Goal: Task Accomplishment & Management: Manage account settings

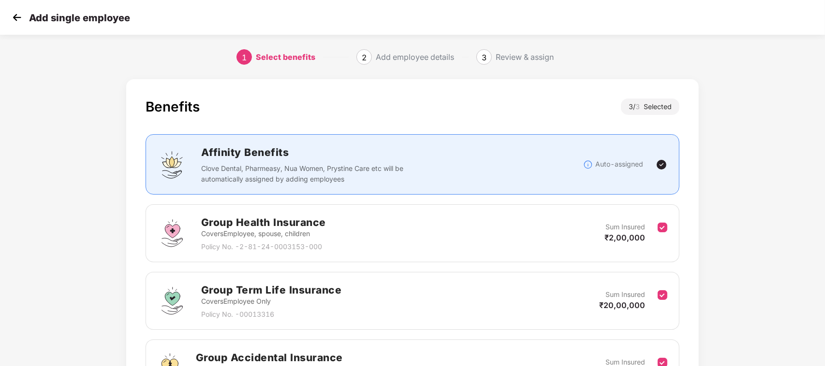
scroll to position [116, 0]
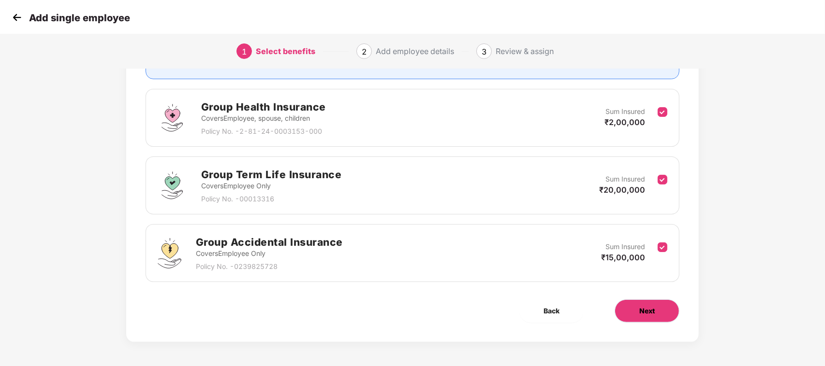
click at [652, 313] on span "Next" at bounding box center [646, 311] width 15 height 11
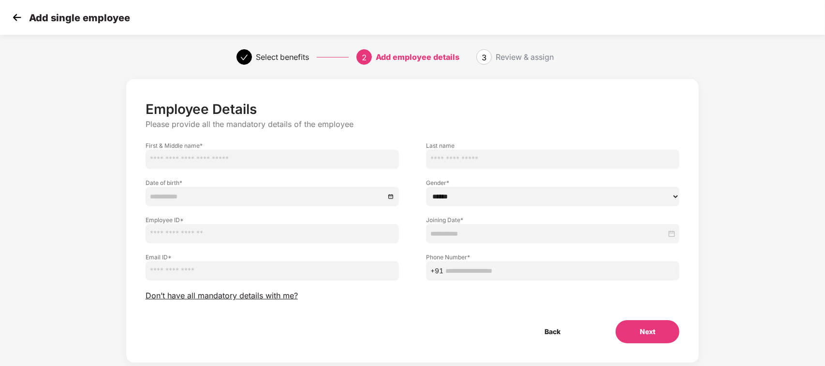
click at [16, 17] on img at bounding box center [17, 17] width 15 height 15
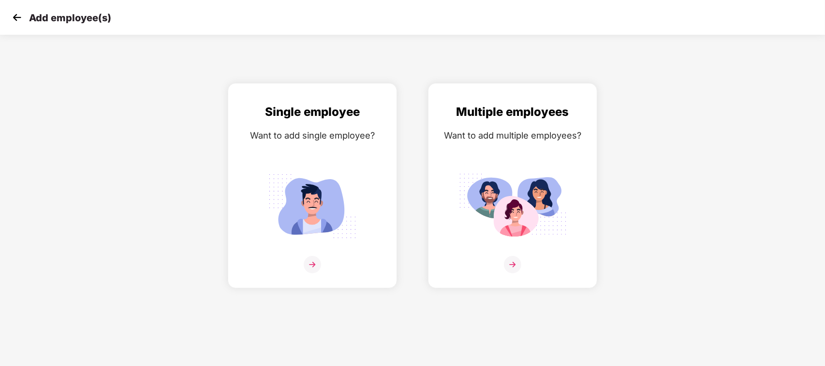
click at [17, 18] on img at bounding box center [17, 17] width 15 height 15
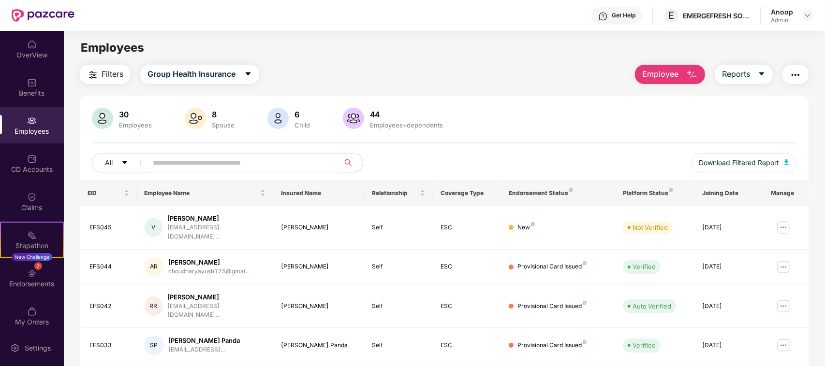
click at [454, 66] on div "Filters Group Health Insurance Employee Reports" at bounding box center [444, 74] width 728 height 19
click at [278, 160] on input "text" at bounding box center [240, 163] width 174 height 15
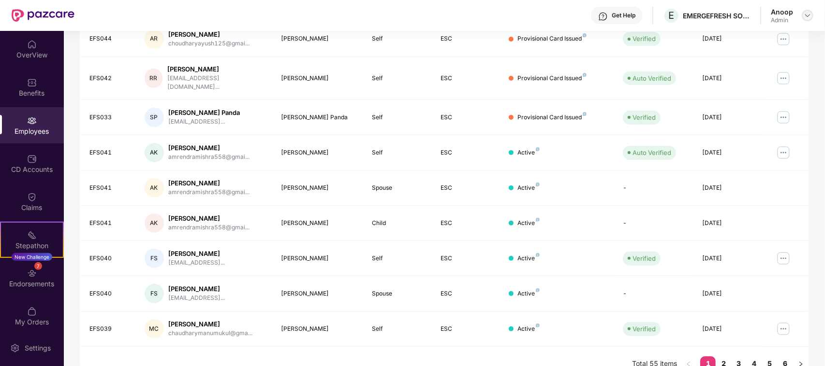
click at [806, 17] on img at bounding box center [807, 16] width 8 height 8
drag, startPoint x: 733, startPoint y: 88, endPoint x: 719, endPoint y: 89, distance: 14.1
click at [721, 88] on div "A Anoop Admin" at bounding box center [762, 87] width 126 height 17
click at [711, 100] on td "[DATE]" at bounding box center [729, 117] width 68 height 35
click at [804, 11] on div at bounding box center [807, 16] width 12 height 12
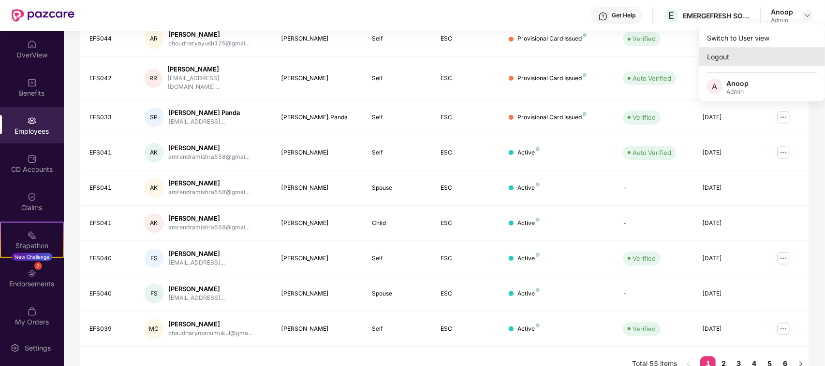
click at [711, 60] on div "Logout" at bounding box center [762, 56] width 126 height 19
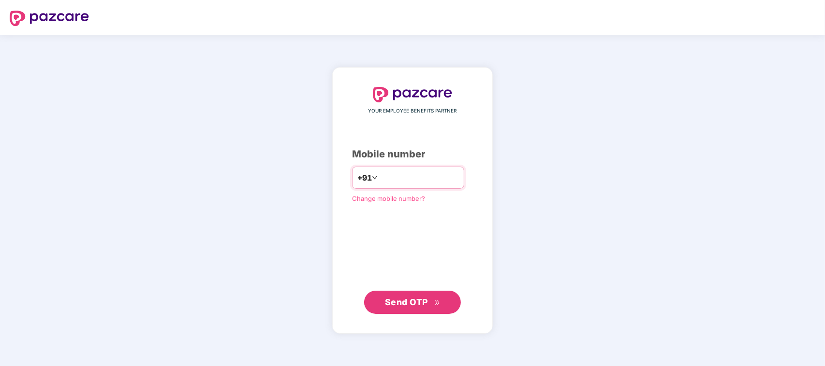
click at [416, 175] on input "number" at bounding box center [418, 177] width 79 height 15
type input "**********"
click at [404, 294] on button "Send OTP" at bounding box center [412, 302] width 97 height 23
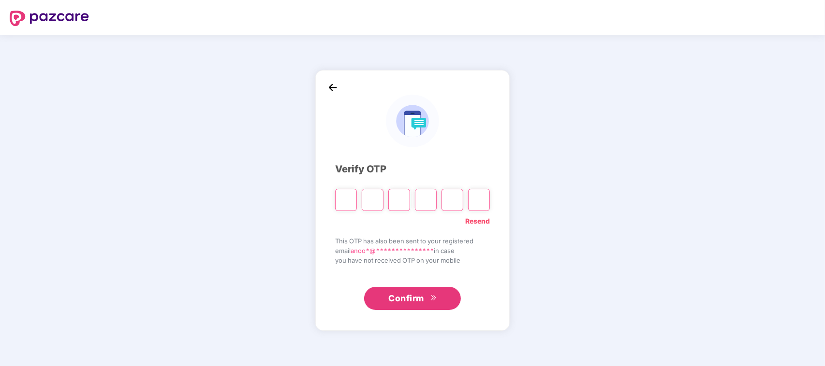
type input "*"
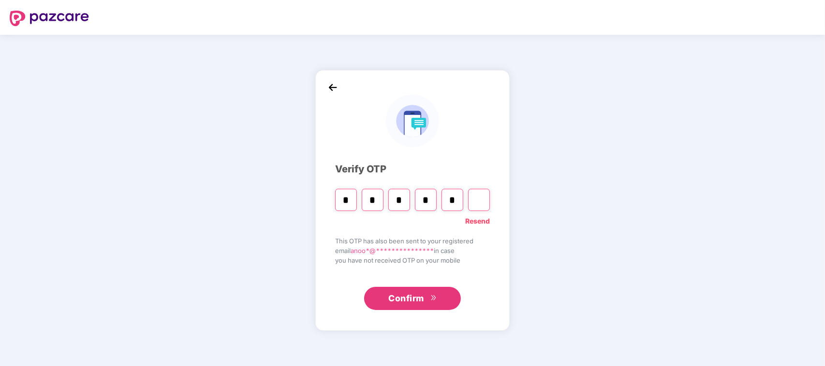
type input "*"
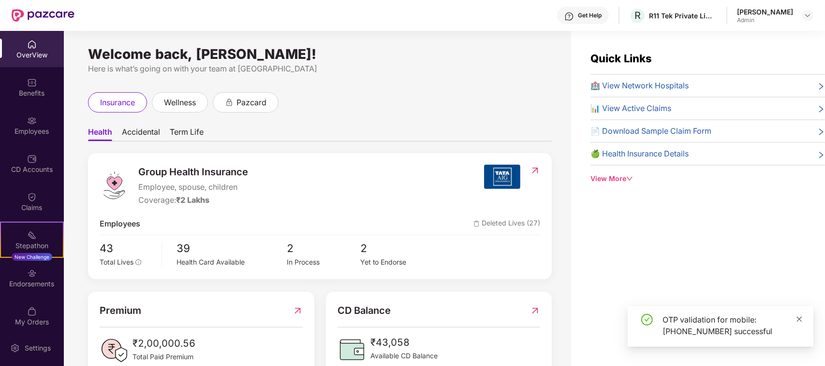
click at [800, 316] on icon "close" at bounding box center [799, 319] width 7 height 7
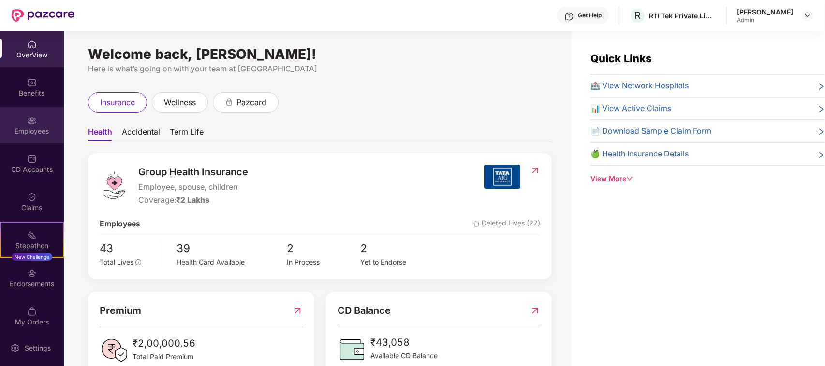
click at [35, 121] on div "Employees" at bounding box center [32, 125] width 64 height 36
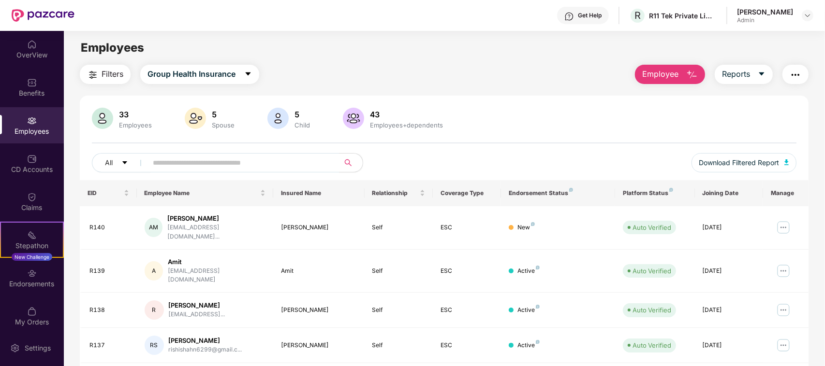
click at [694, 75] on img "button" at bounding box center [692, 75] width 12 height 12
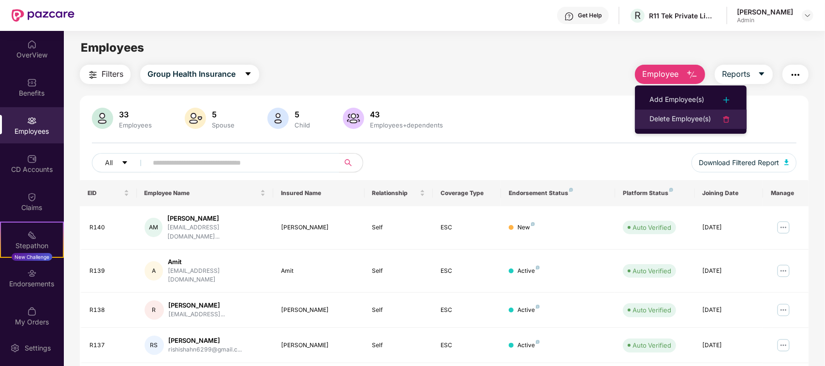
click at [691, 115] on div "Delete Employee(s)" at bounding box center [679, 120] width 61 height 12
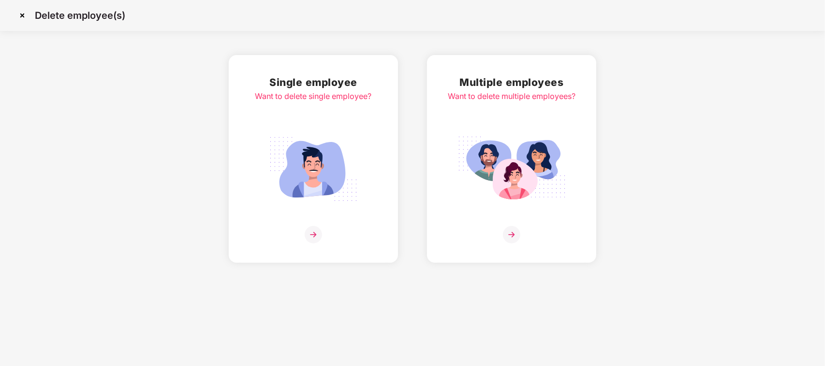
click at [317, 232] on img at bounding box center [313, 234] width 17 height 17
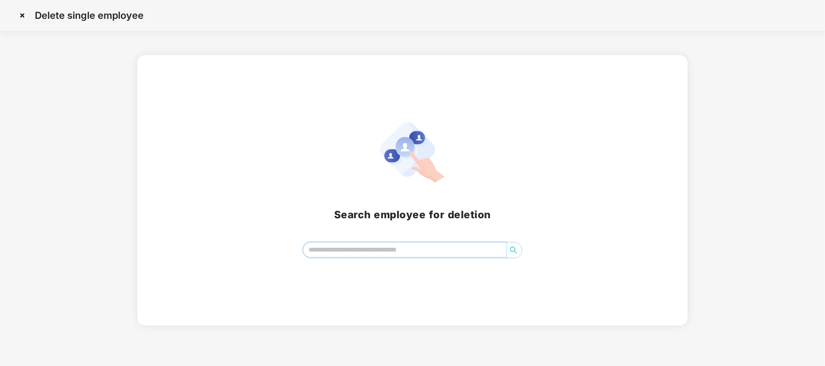
click at [388, 252] on input "search" at bounding box center [404, 250] width 203 height 15
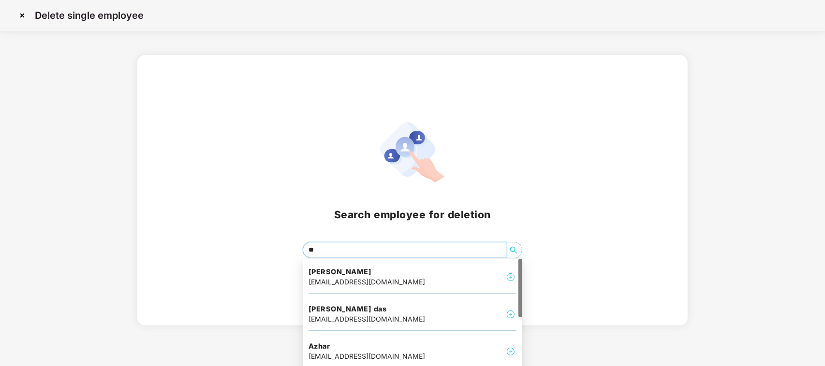
type input "***"
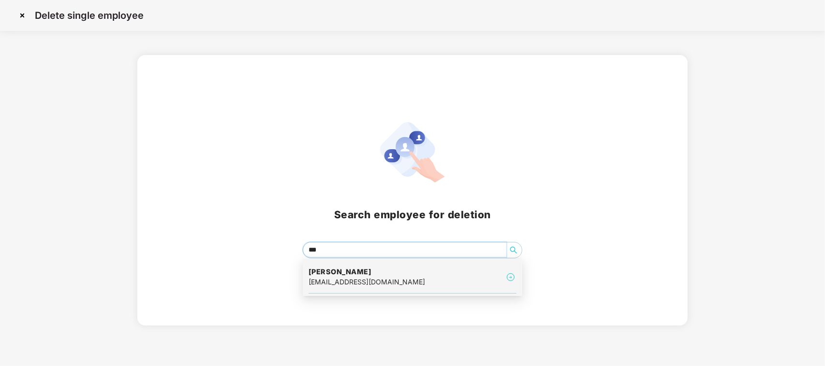
click at [448, 277] on div "[PERSON_NAME] [EMAIL_ADDRESS][DOMAIN_NAME]" at bounding box center [412, 277] width 208 height 32
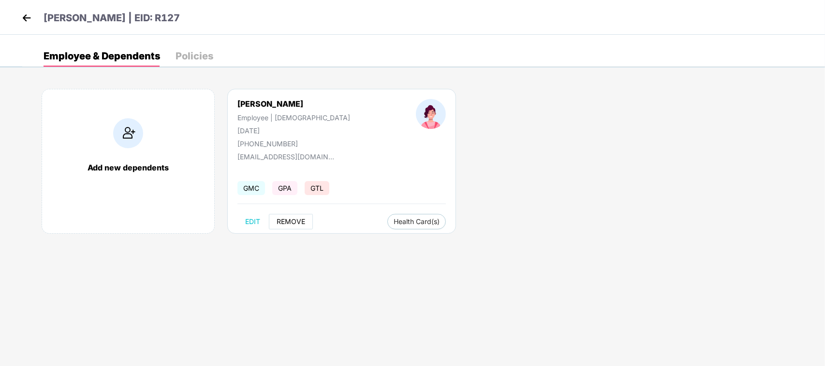
click at [293, 220] on span "REMOVE" at bounding box center [290, 222] width 29 height 8
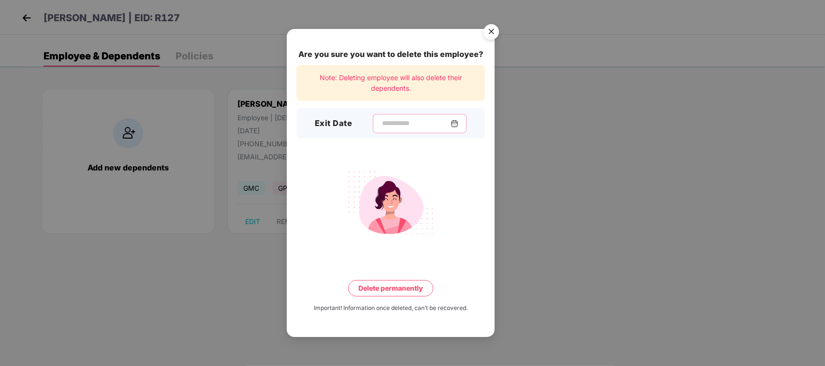
click at [382, 119] on input at bounding box center [416, 123] width 70 height 10
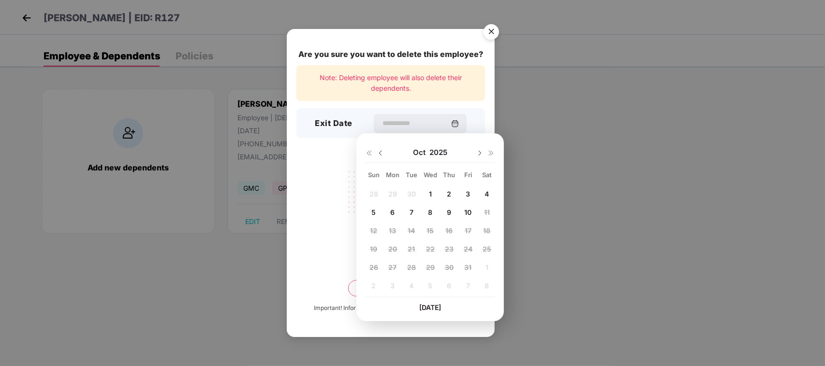
click at [430, 194] on span "1" at bounding box center [430, 194] width 3 height 8
type input "**********"
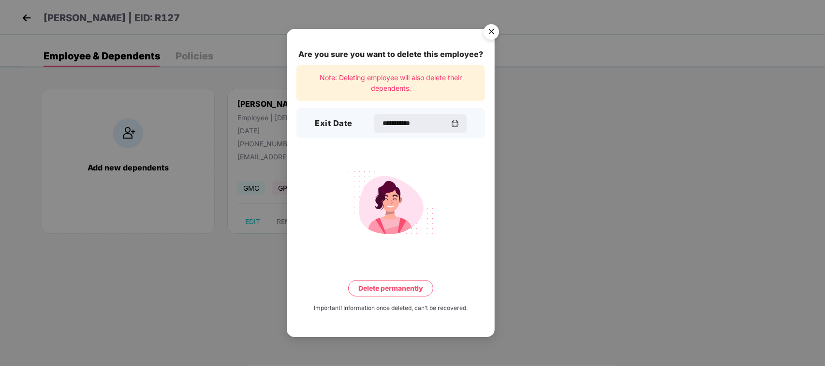
click at [376, 286] on button "Delete permanently" at bounding box center [390, 288] width 85 height 16
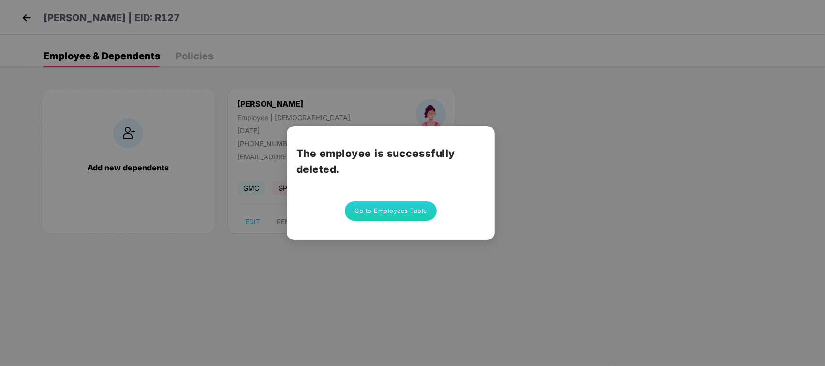
click at [368, 211] on button "Go to Employees Table" at bounding box center [391, 211] width 92 height 19
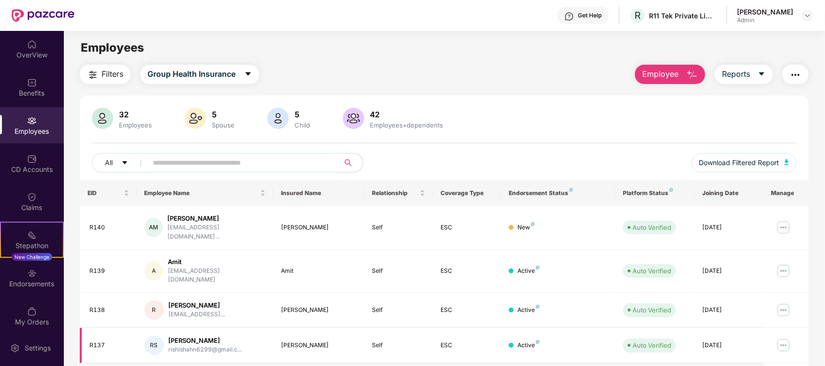
click at [784, 338] on img at bounding box center [782, 345] width 15 height 15
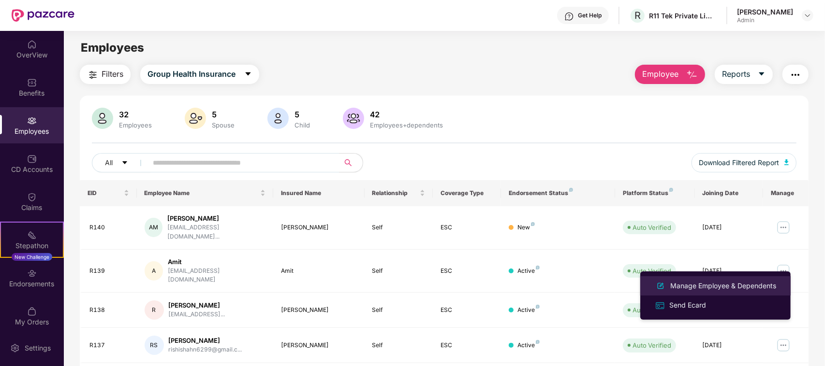
click at [687, 286] on div "Manage Employee & Dependents" at bounding box center [723, 286] width 110 height 11
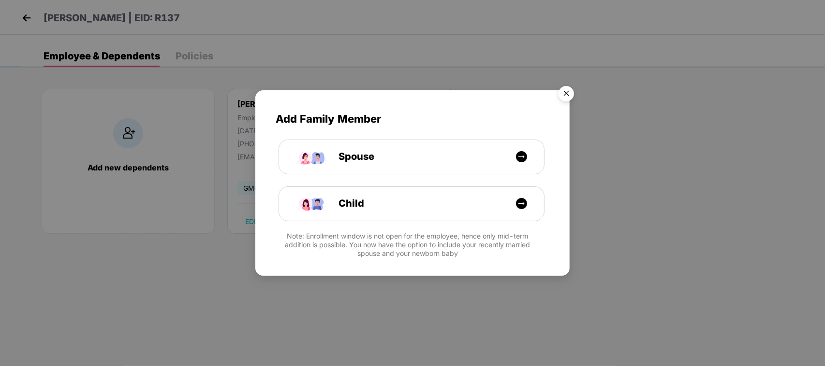
click at [566, 95] on img "Close" at bounding box center [565, 95] width 27 height 27
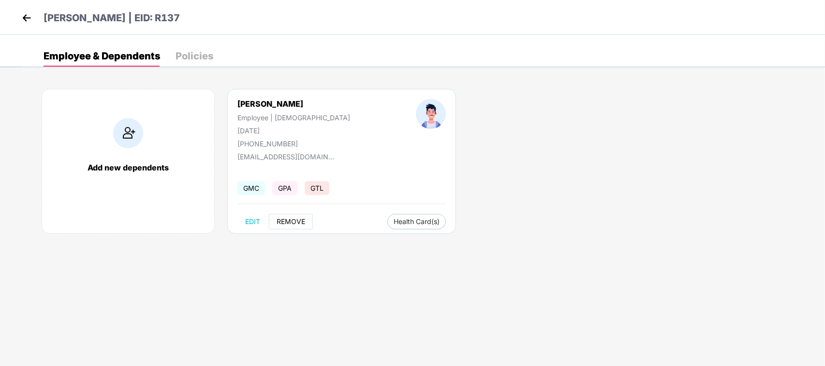
click at [291, 222] on span "REMOVE" at bounding box center [290, 222] width 29 height 8
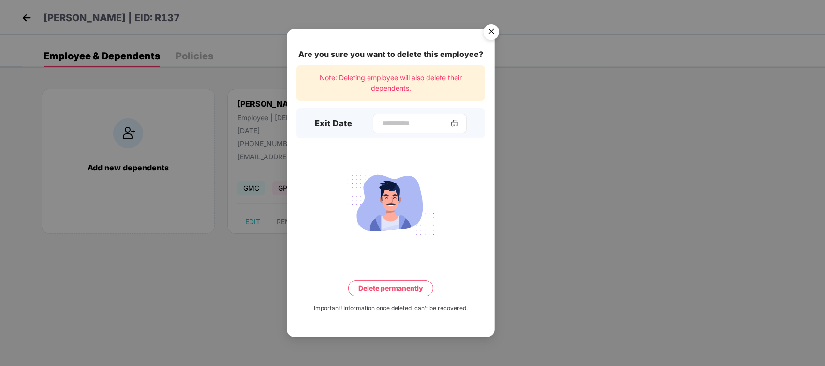
click at [376, 129] on div at bounding box center [420, 123] width 94 height 19
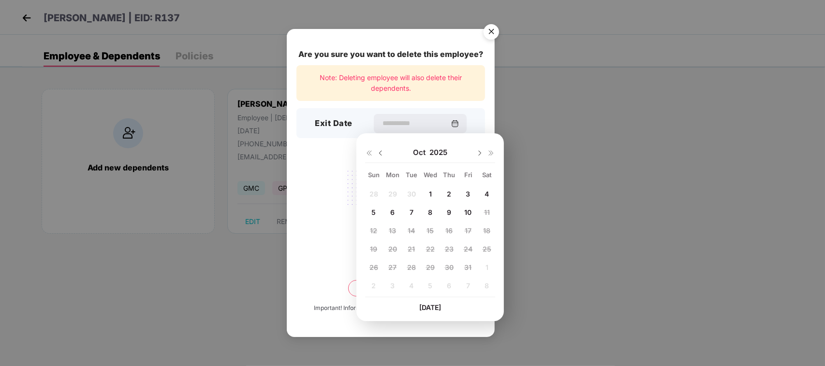
click at [429, 194] on span "1" at bounding box center [430, 194] width 3 height 8
type input "**********"
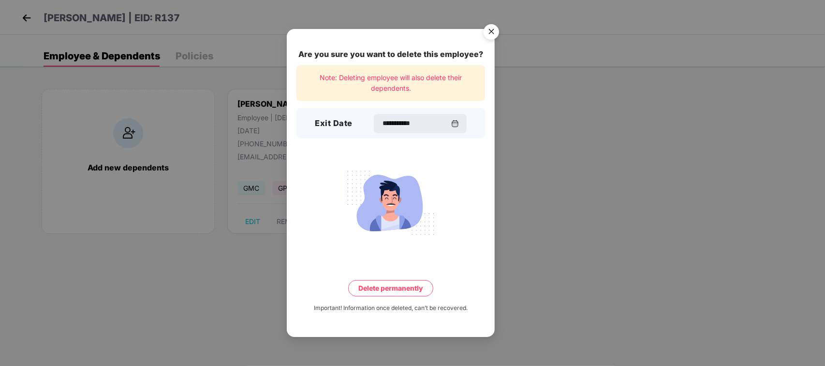
click at [410, 285] on button "Delete permanently" at bounding box center [390, 288] width 85 height 16
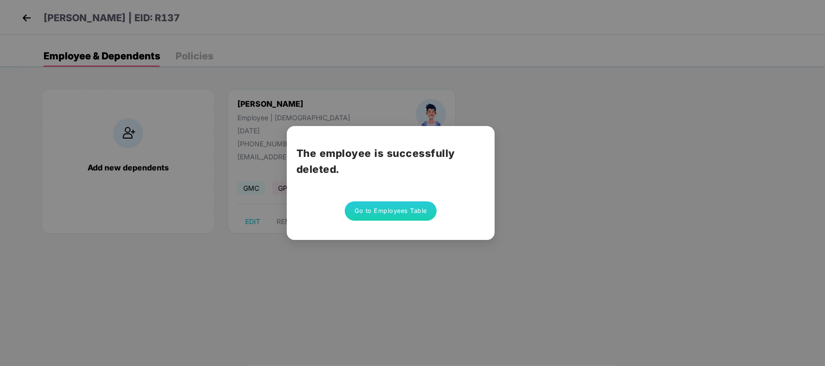
click at [416, 210] on button "Go to Employees Table" at bounding box center [391, 211] width 92 height 19
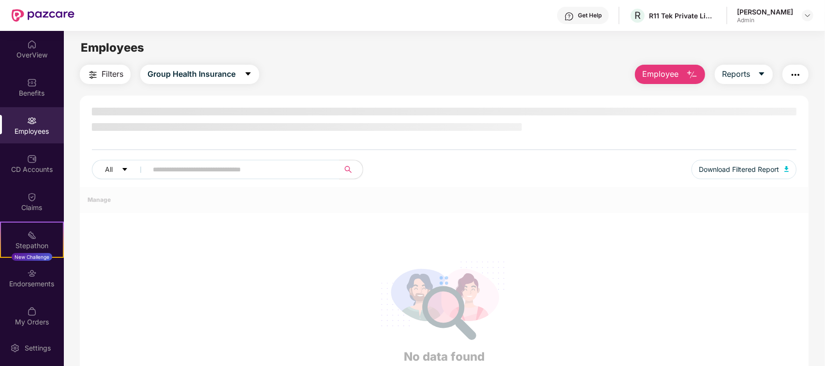
click at [330, 66] on div "Filters Group Health Insurance Employee Reports" at bounding box center [444, 74] width 728 height 19
